Goal: Information Seeking & Learning: Learn about a topic

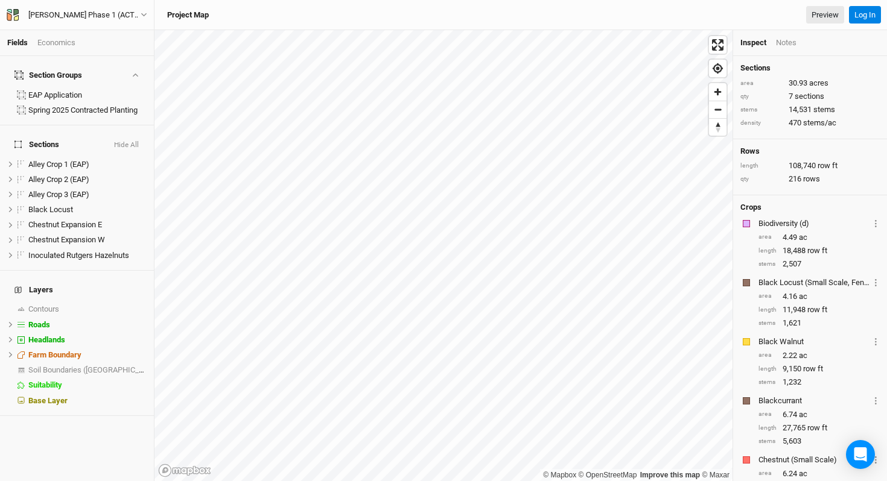
click at [63, 44] on div "Economics" at bounding box center [56, 42] width 38 height 11
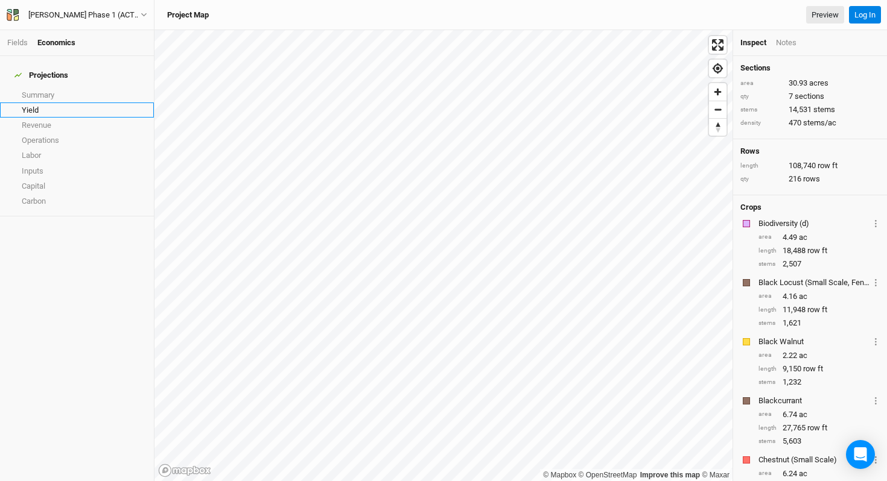
click at [39, 106] on link "Yield" at bounding box center [77, 110] width 154 height 15
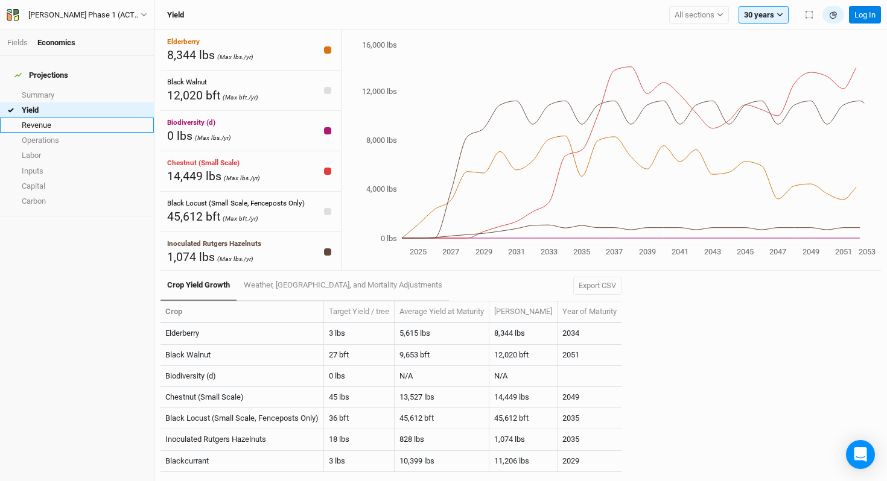
click at [42, 118] on link "Revenue" at bounding box center [77, 125] width 154 height 15
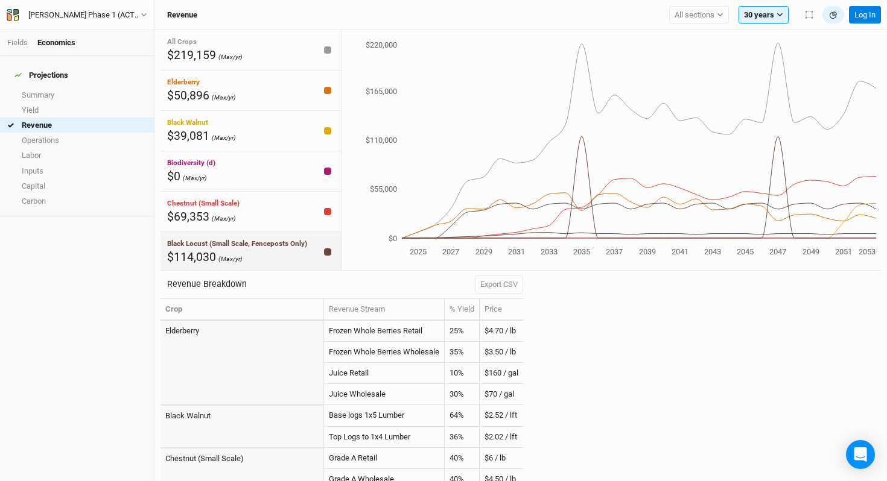
click at [315, 247] on div "Black Locust (Small Scale, Fenceposts Only) $114,030 (Max/yr)" at bounding box center [250, 252] width 180 height 40
click at [295, 219] on div "Chestnut (Small Scale) $69,353 (Max/yr)" at bounding box center [250, 212] width 180 height 40
click at [281, 170] on div "Biodiversity (d) $0 (Max/yr)" at bounding box center [250, 171] width 180 height 40
click at [270, 122] on div "Black Walnut $39,081 (Max/yr)" at bounding box center [250, 131] width 180 height 40
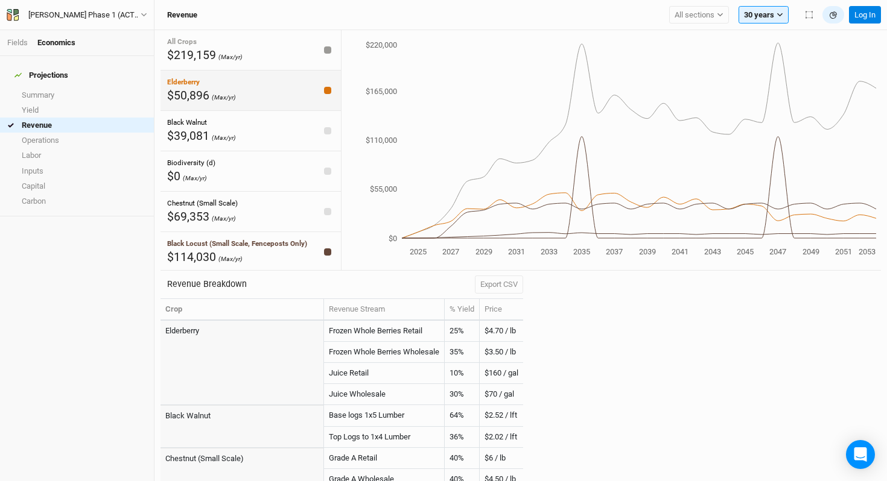
click at [258, 86] on div "Elderberry $50,896 (Max/yr)" at bounding box center [250, 91] width 180 height 40
click at [250, 60] on div "All Crops $219,159 (Max/yr)" at bounding box center [250, 50] width 180 height 40
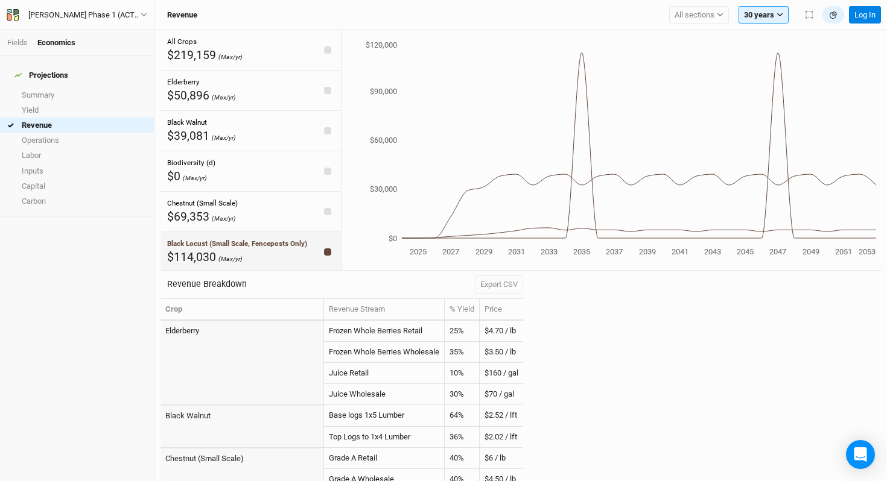
scroll to position [81, 0]
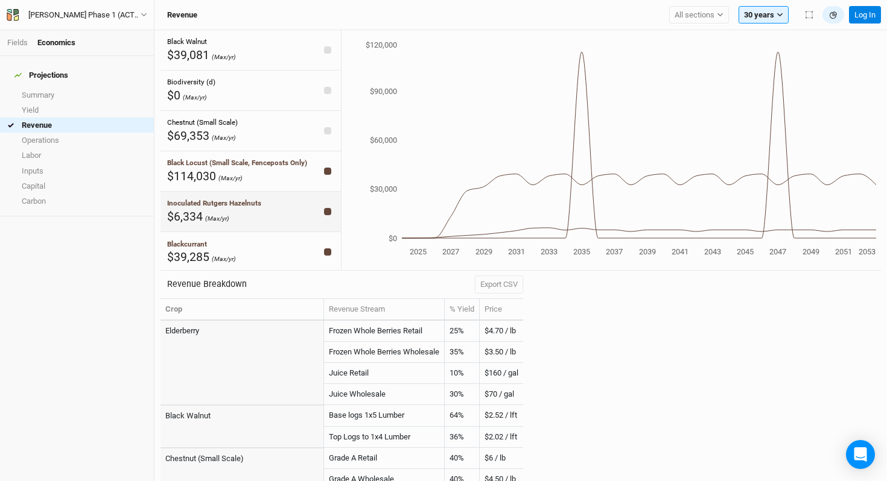
click at [242, 216] on div "$6,334 (Max/yr)" at bounding box center [214, 217] width 94 height 16
click at [241, 251] on div "Blackcurrant $39,285 (Max/yr)" at bounding box center [250, 252] width 180 height 40
click at [300, 218] on div "Inoculated Rutgers Hazelnuts $6,334 (Max/yr)" at bounding box center [250, 212] width 180 height 40
click at [285, 247] on div "Blackcurrant $39,285 (Max/yr)" at bounding box center [250, 252] width 180 height 40
click at [291, 255] on div "Blackcurrant $39,285 (Max/yr)" at bounding box center [250, 252] width 180 height 40
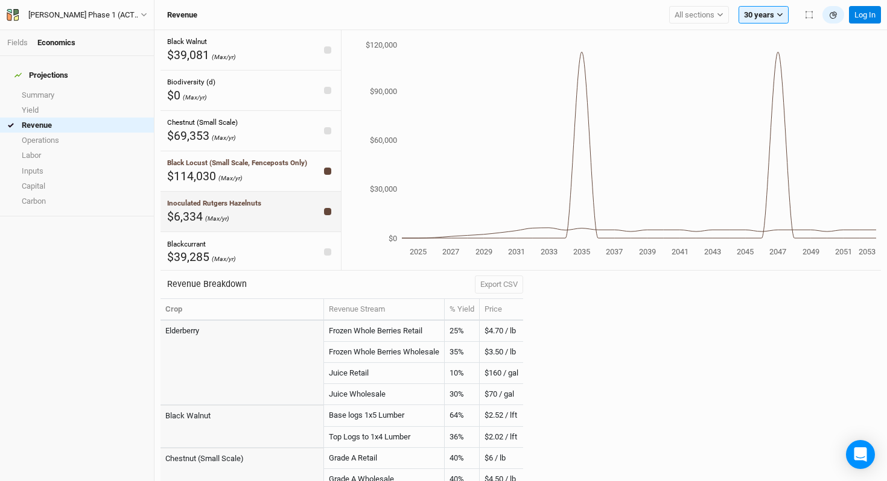
click at [283, 220] on div "Inoculated Rutgers Hazelnuts $6,334 (Max/yr)" at bounding box center [250, 212] width 180 height 40
click at [281, 170] on div "$114,030 (Max/yr)" at bounding box center [237, 176] width 140 height 16
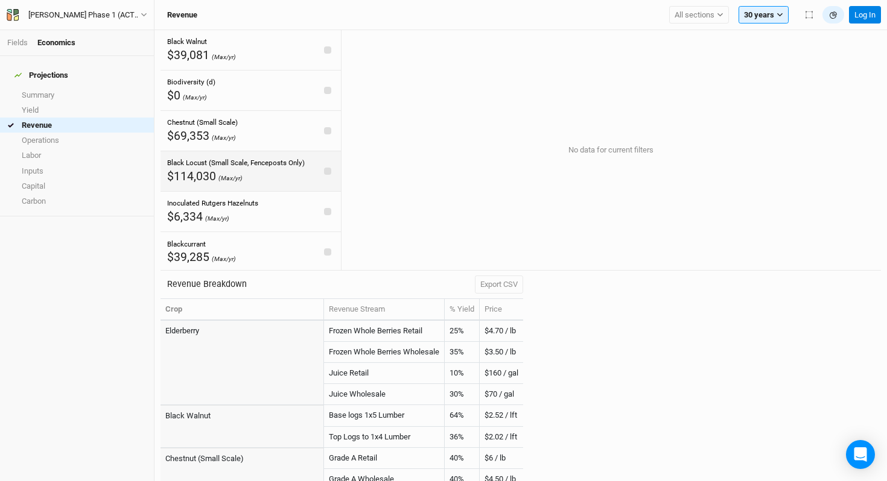
scroll to position [0, 0]
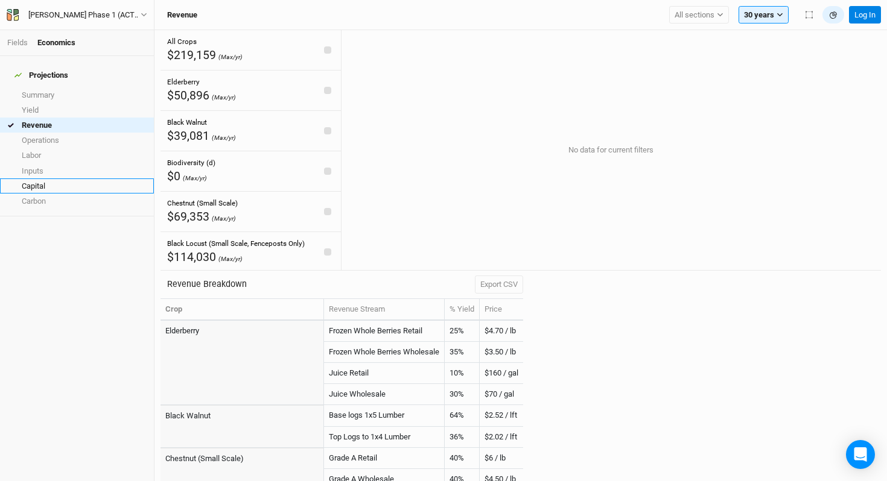
click at [52, 179] on link "Capital" at bounding box center [77, 186] width 154 height 15
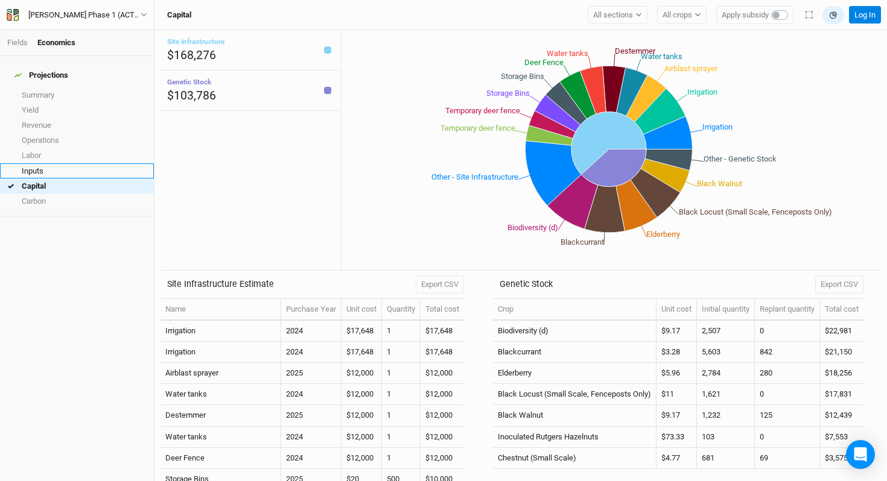
click at [46, 163] on link "Inputs" at bounding box center [77, 170] width 154 height 15
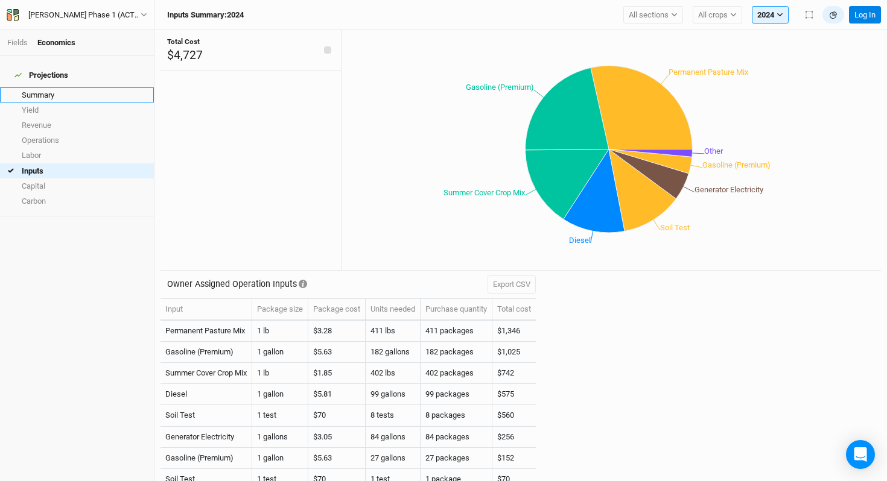
click at [55, 92] on link "Summary" at bounding box center [77, 94] width 154 height 15
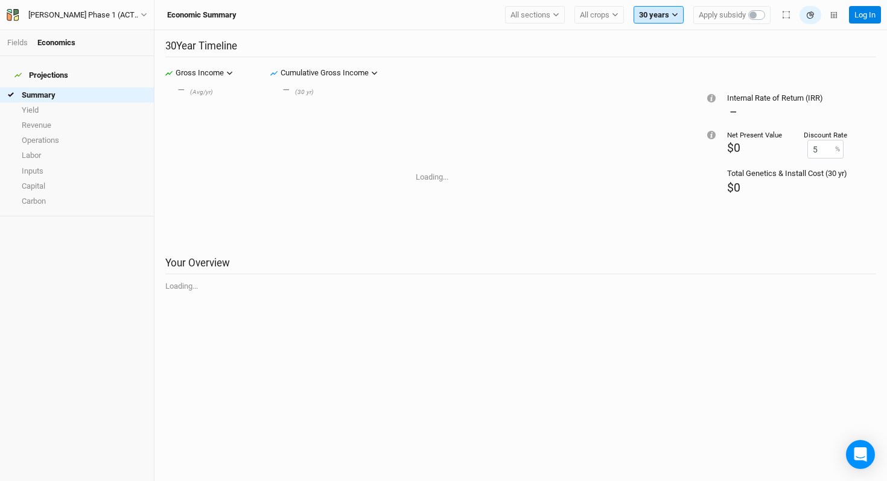
click at [646, 14] on button "30 years" at bounding box center [658, 15] width 50 height 18
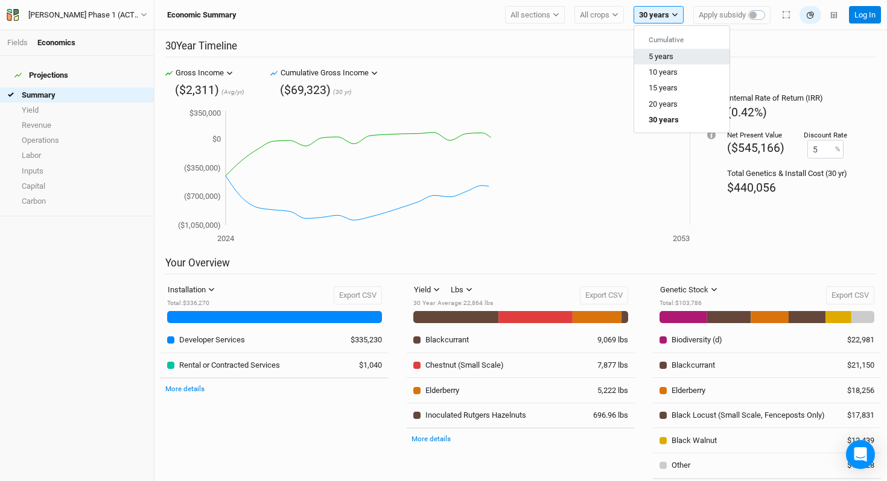
click at [657, 54] on span "5 years" at bounding box center [661, 56] width 25 height 9
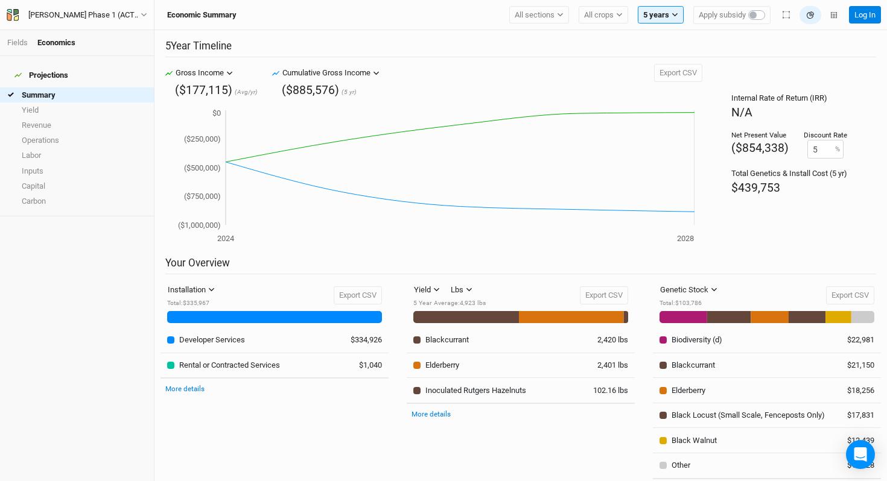
click at [655, 24] on div "Economic Summary All sections Filter by section group EAP Application Spring 20…" at bounding box center [520, 15] width 732 height 30
click at [652, 15] on button "5 years" at bounding box center [661, 15] width 46 height 18
click at [650, 66] on button "10 years" at bounding box center [685, 73] width 95 height 16
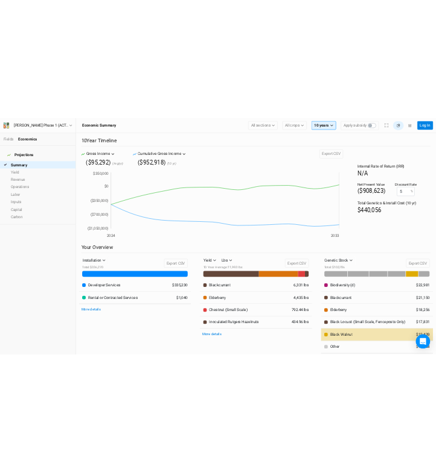
scroll to position [32, 0]
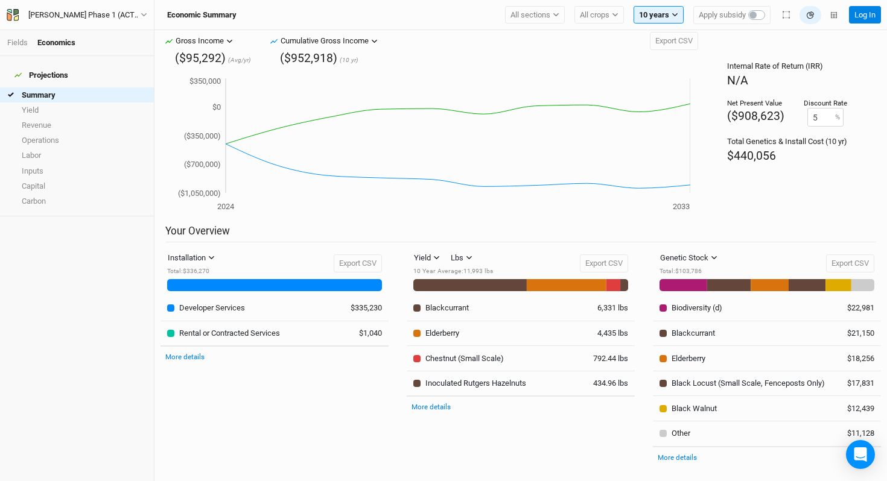
click at [5, 41] on div "Fields Economics" at bounding box center [77, 43] width 154 height 26
click at [12, 42] on link "Fields" at bounding box center [17, 42] width 21 height 9
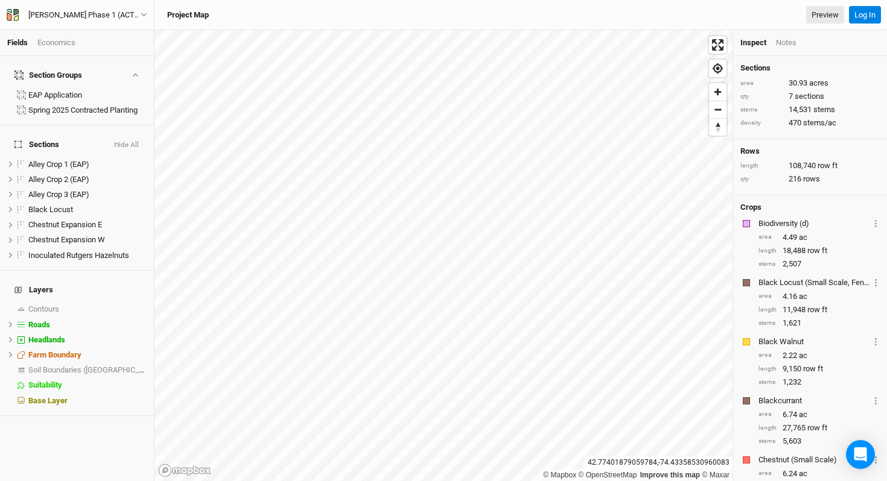
click at [133, 141] on button "Hide All" at bounding box center [126, 145] width 26 height 8
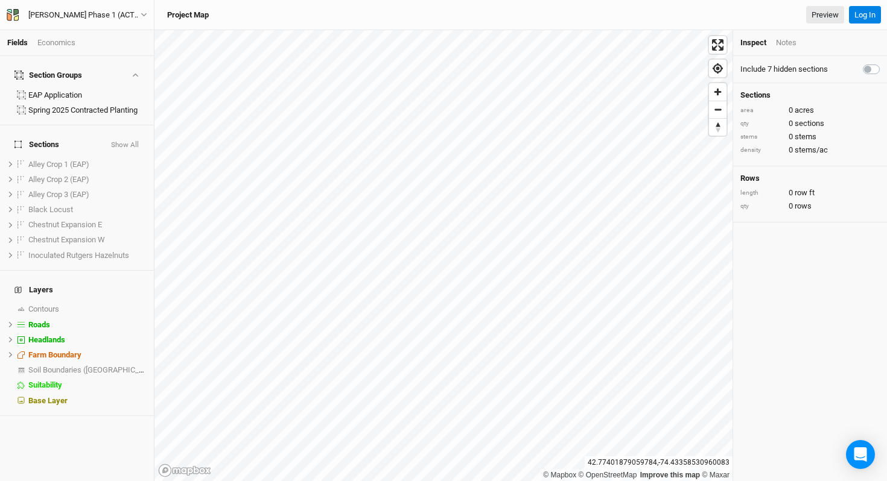
click at [133, 141] on button "Show All" at bounding box center [124, 145] width 29 height 8
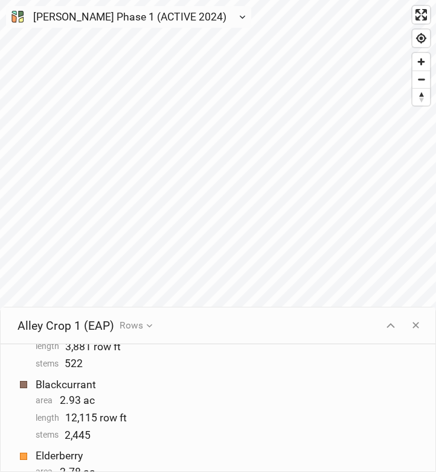
scroll to position [345, 0]
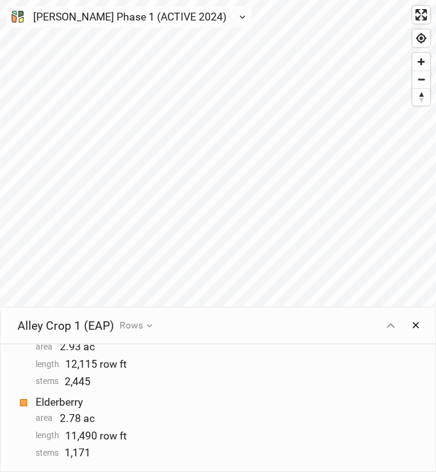
click at [413, 326] on button "✕" at bounding box center [415, 326] width 20 height 22
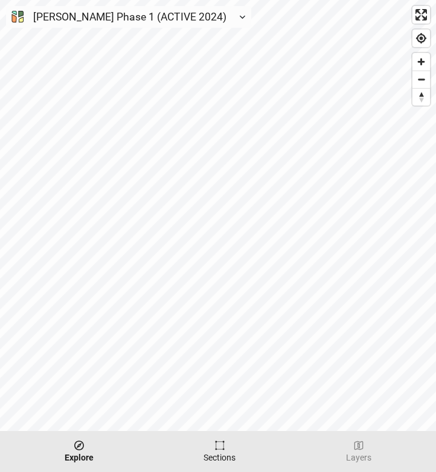
click at [223, 450] on icon "button" at bounding box center [220, 446] width 10 height 10
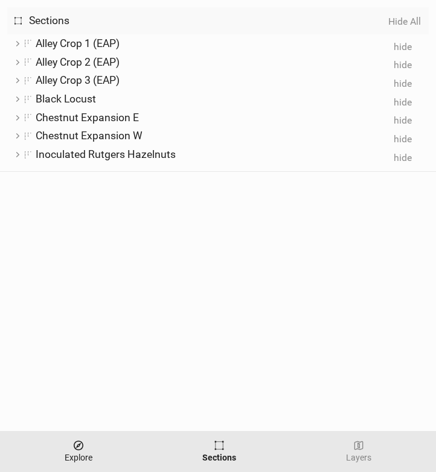
click at [87, 443] on div "button" at bounding box center [79, 445] width 28 height 13
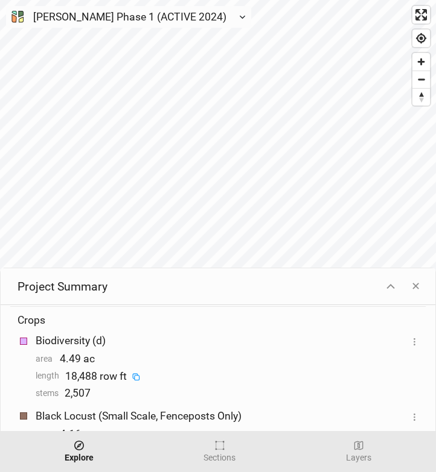
scroll to position [203, 0]
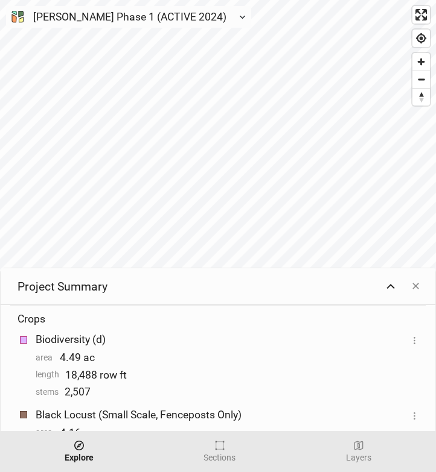
click at [392, 285] on icon "button" at bounding box center [390, 287] width 10 height 10
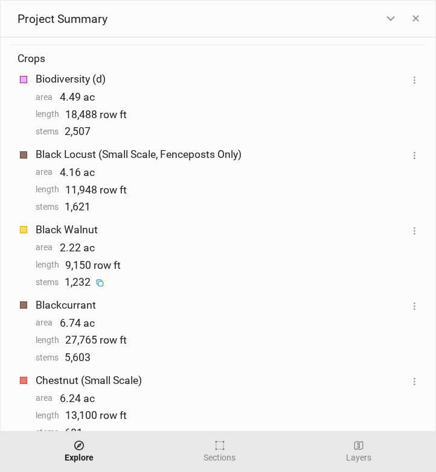
scroll to position [193, 0]
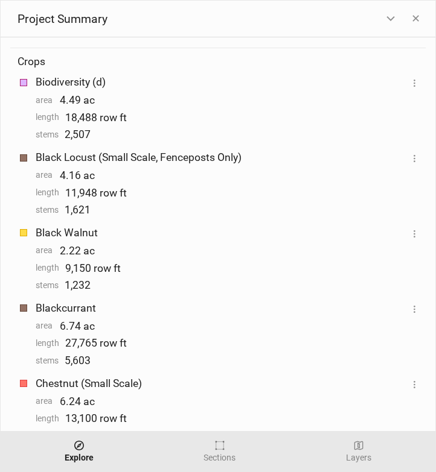
click at [75, 85] on div "Biodiversity (d)" at bounding box center [222, 82] width 372 height 15
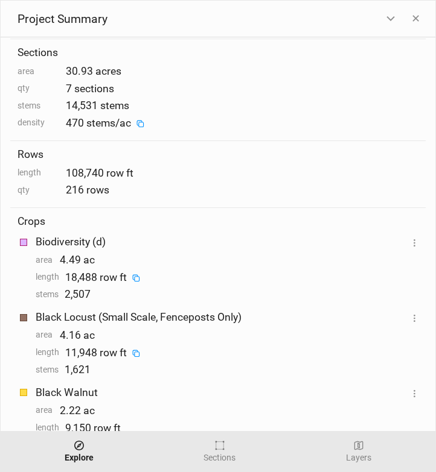
scroll to position [0, 0]
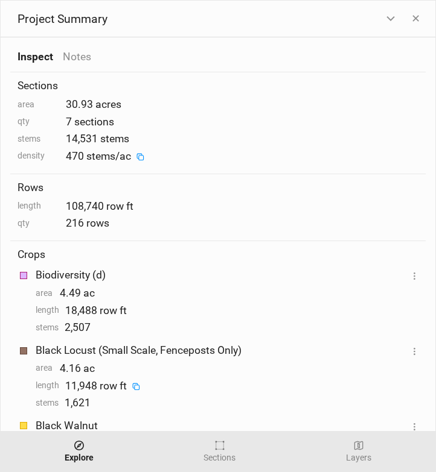
click at [205, 276] on div "Biodiversity (d)" at bounding box center [222, 275] width 372 height 15
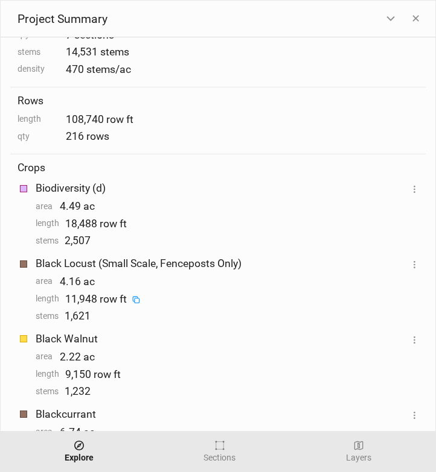
scroll to position [88, 0]
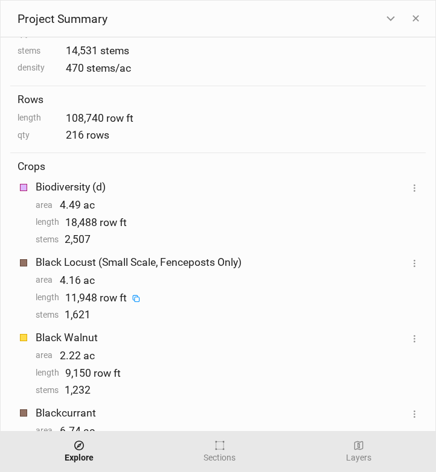
click at [171, 194] on div "Biodiversity (d) Layer 1 Patterns 1- Alley Cropping Tree Rows 5 Alley Cropping …" at bounding box center [227, 187] width 382 height 19
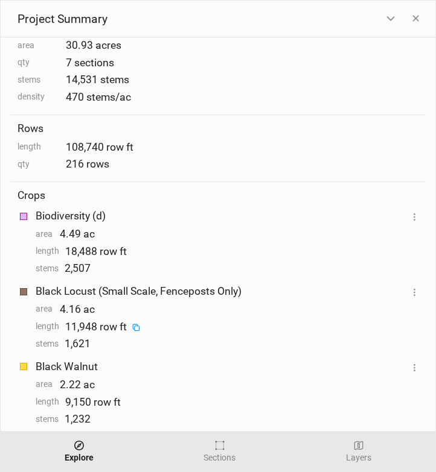
scroll to position [0, 0]
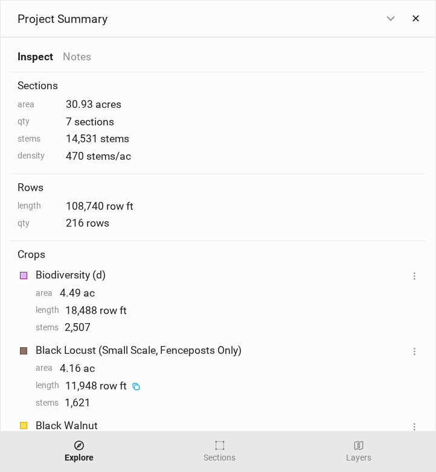
click at [413, 17] on button "✕" at bounding box center [415, 19] width 20 height 22
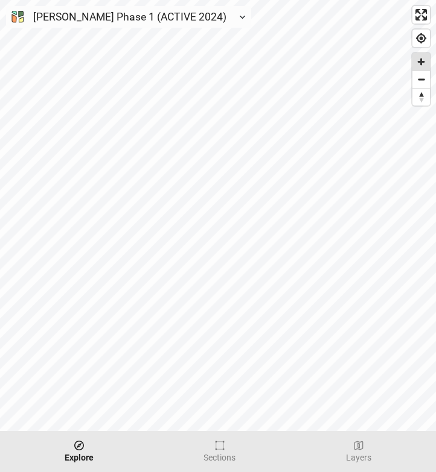
click at [420, 58] on span "Zoom in" at bounding box center [420, 61] width 17 height 17
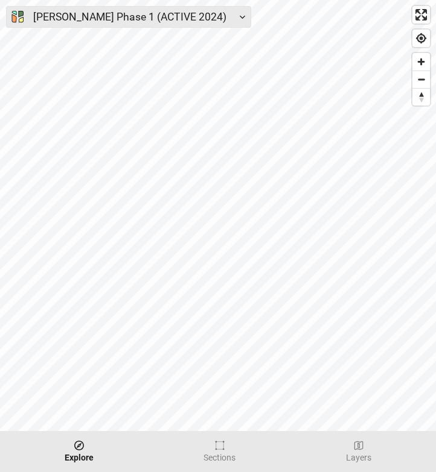
click at [199, 11] on div "[PERSON_NAME] Phase 1 (ACTIVE 2024)" at bounding box center [130, 17] width 212 height 16
click at [239, 19] on icon "button" at bounding box center [242, 17] width 7 height 7
